Goal: Task Accomplishment & Management: Manage account settings

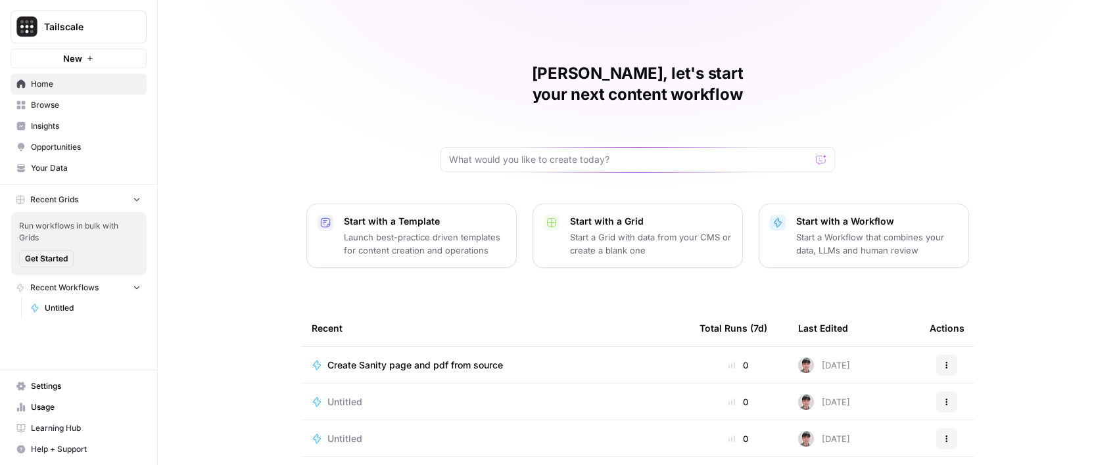
click at [98, 382] on span "Settings" at bounding box center [86, 387] width 110 height 12
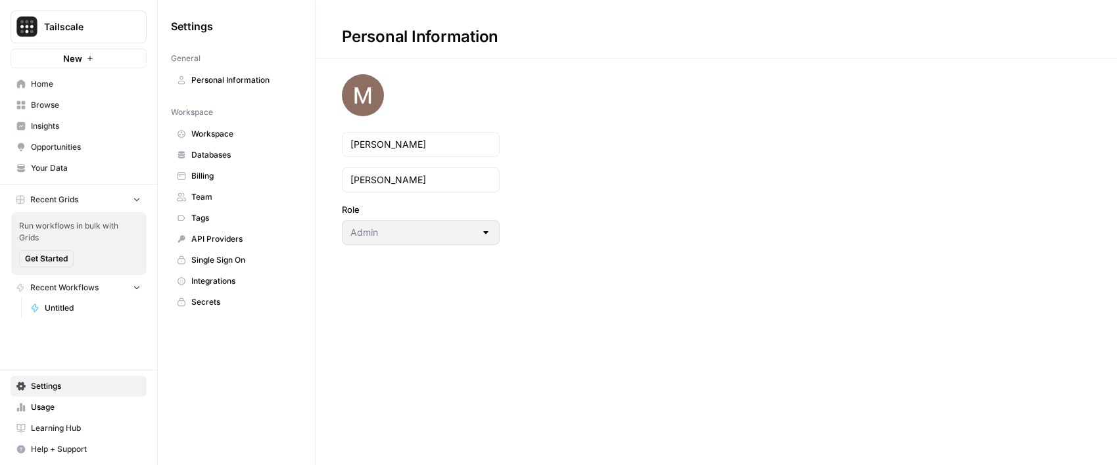
click at [230, 275] on span "Integrations" at bounding box center [243, 281] width 105 height 12
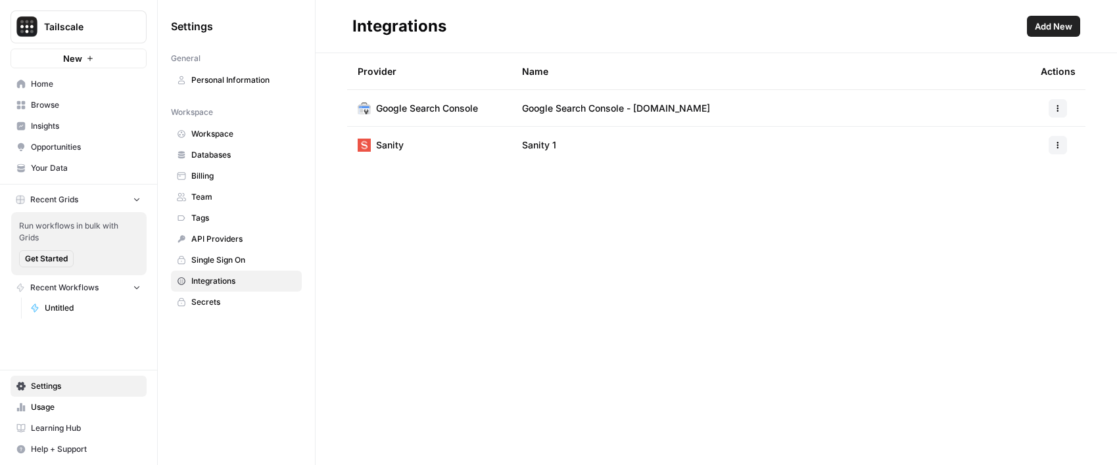
click at [1056, 26] on span "Add New" at bounding box center [1053, 26] width 37 height 13
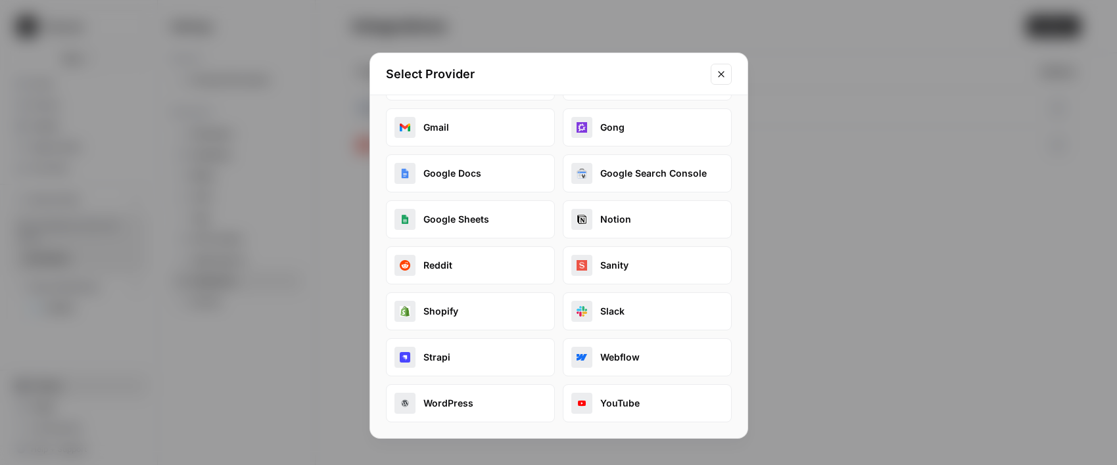
scroll to position [162, 0]
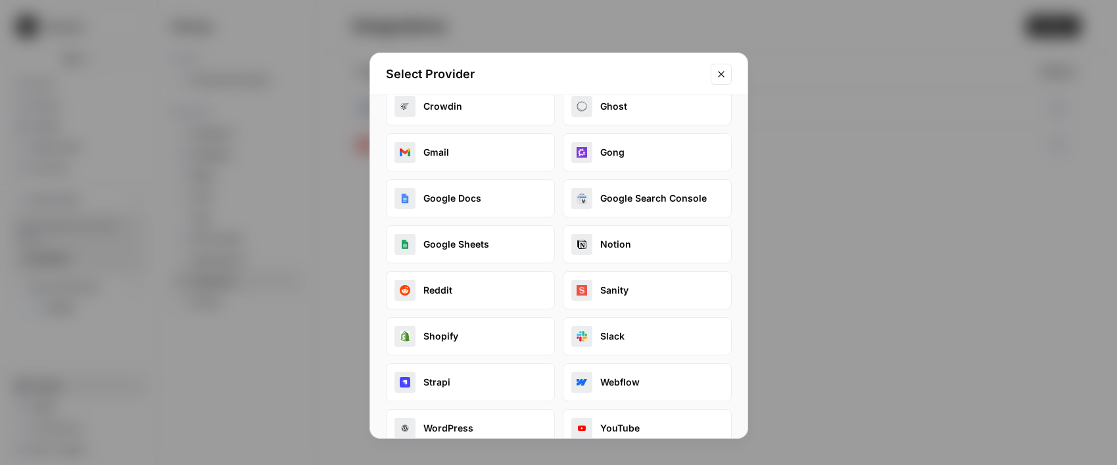
click at [509, 238] on button "Google Sheets" at bounding box center [470, 245] width 169 height 38
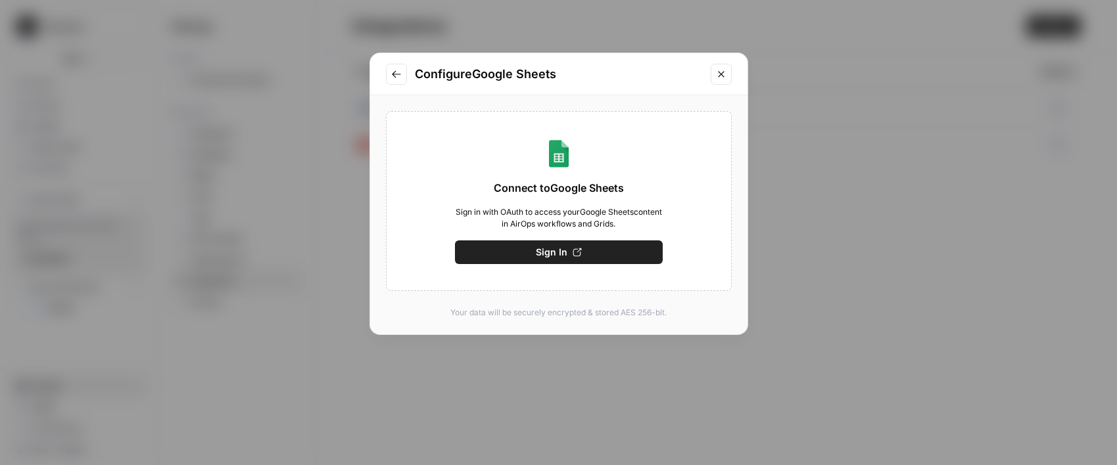
click at [571, 244] on button "Sign In" at bounding box center [559, 253] width 208 height 24
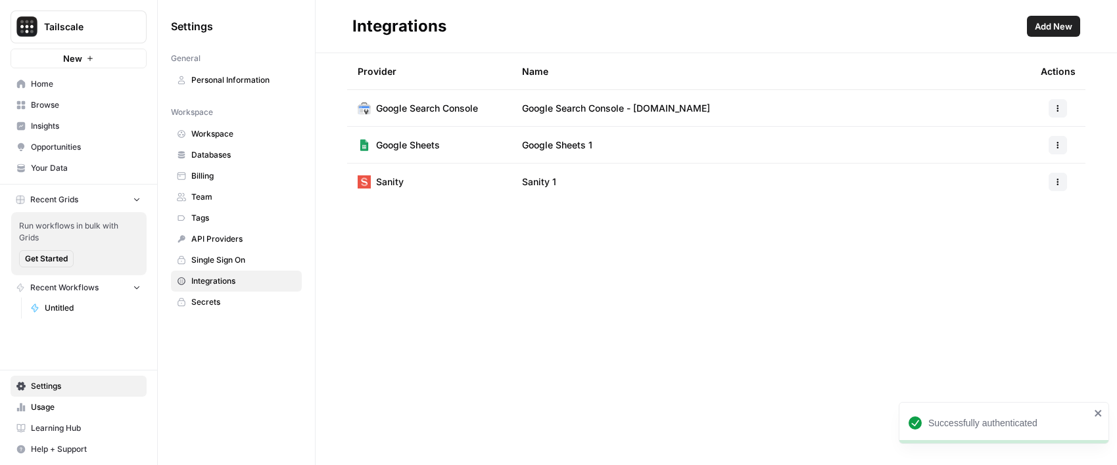
click at [1056, 34] on button "Add New" at bounding box center [1053, 26] width 53 height 21
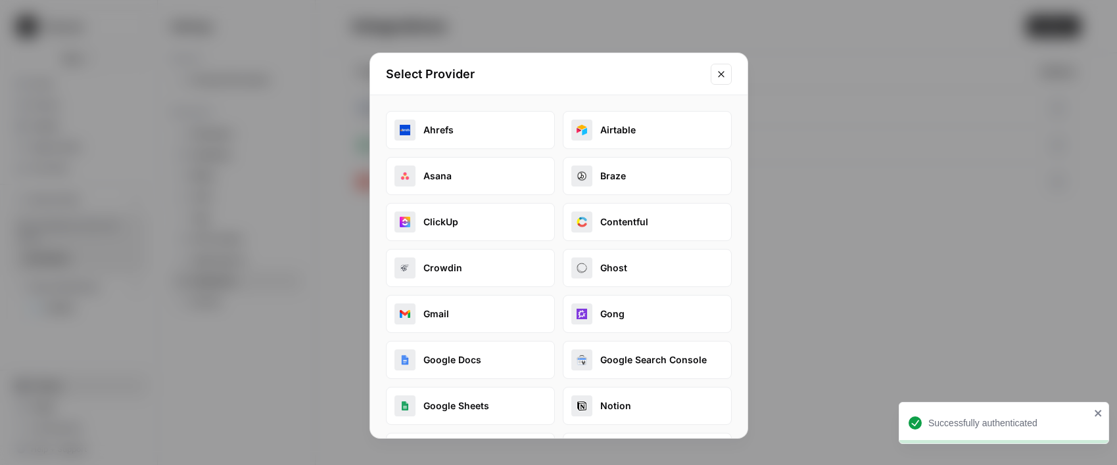
scroll to position [187, 0]
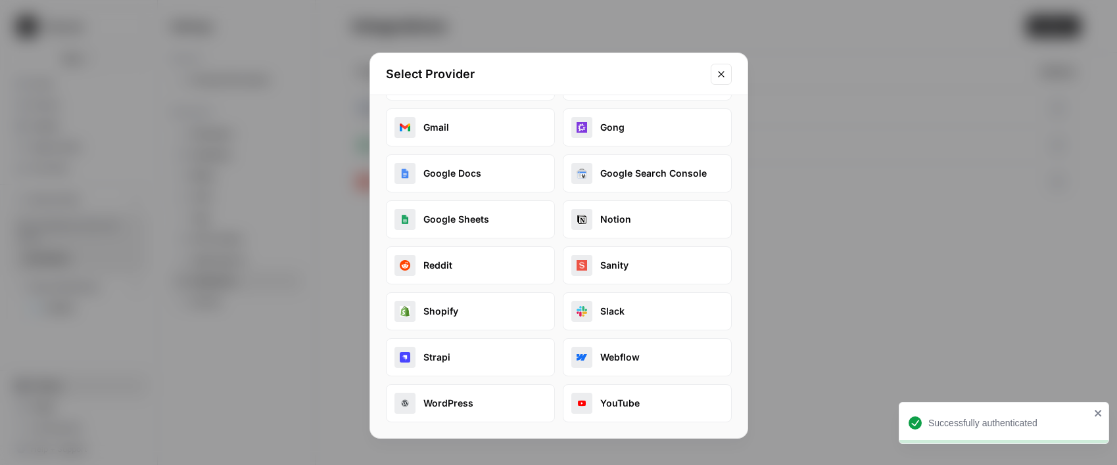
click at [487, 168] on button "Google Docs" at bounding box center [470, 173] width 169 height 38
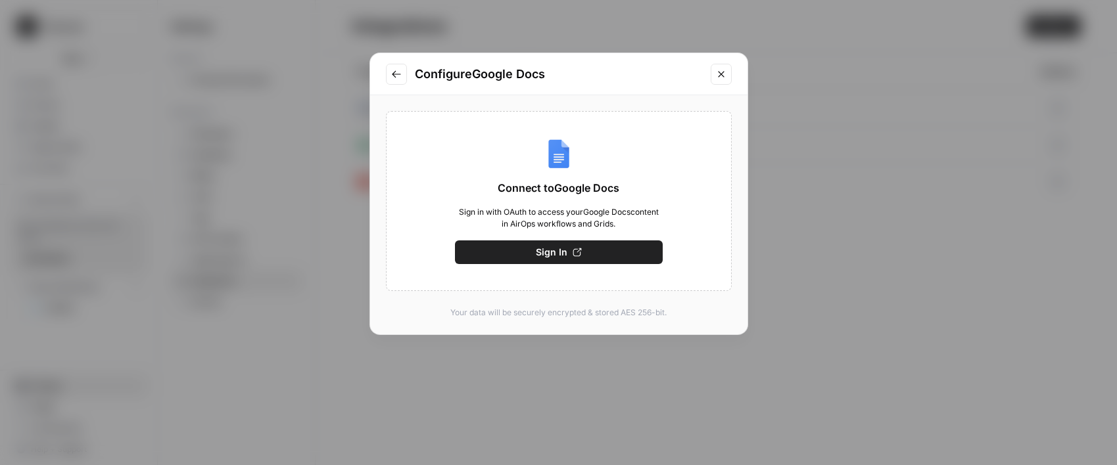
click at [566, 245] on button "Sign In" at bounding box center [559, 253] width 208 height 24
